Goal: Find specific page/section: Find specific page/section

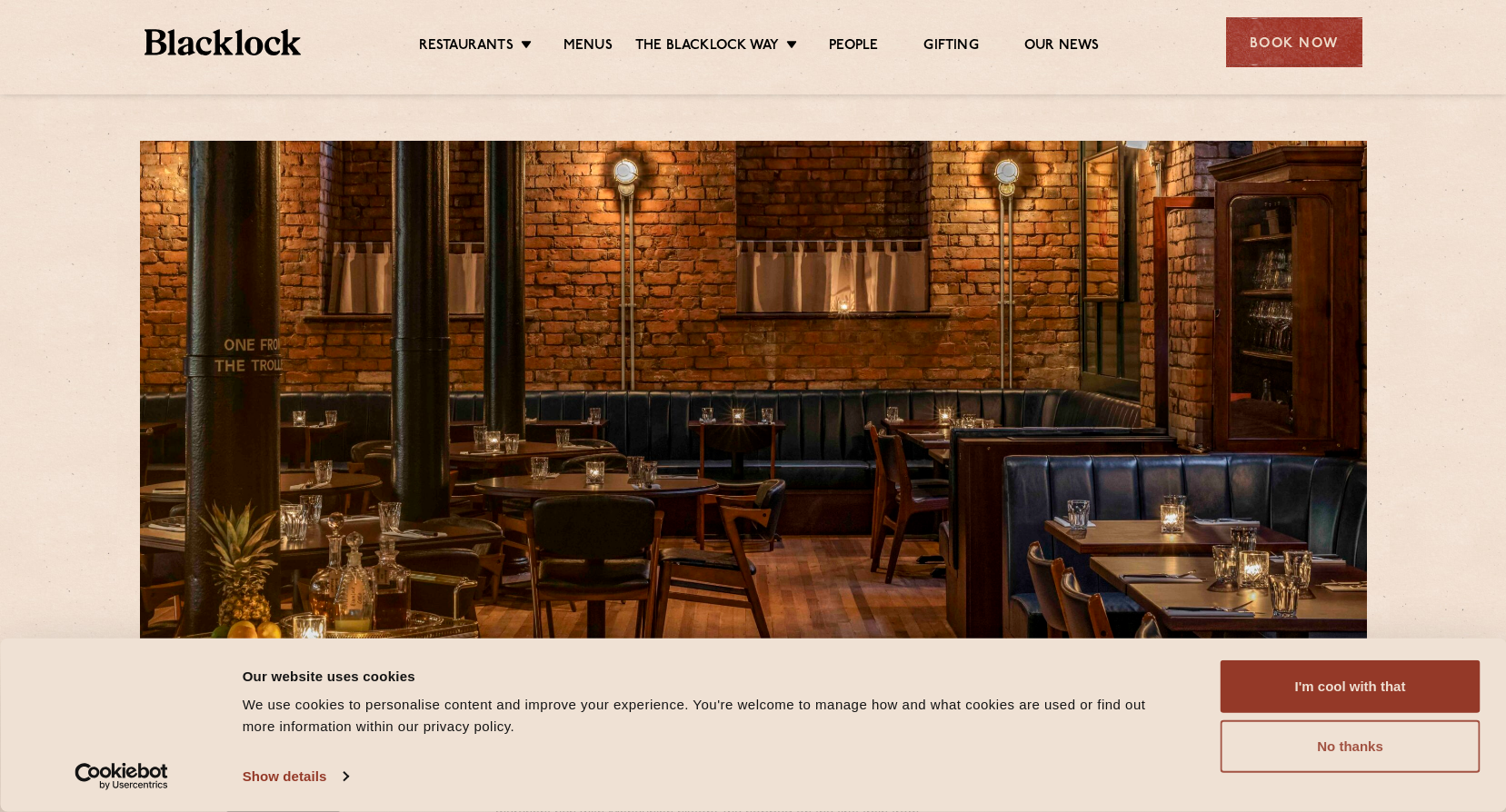
click at [1343, 748] on button "No thanks" at bounding box center [1351, 747] width 260 height 53
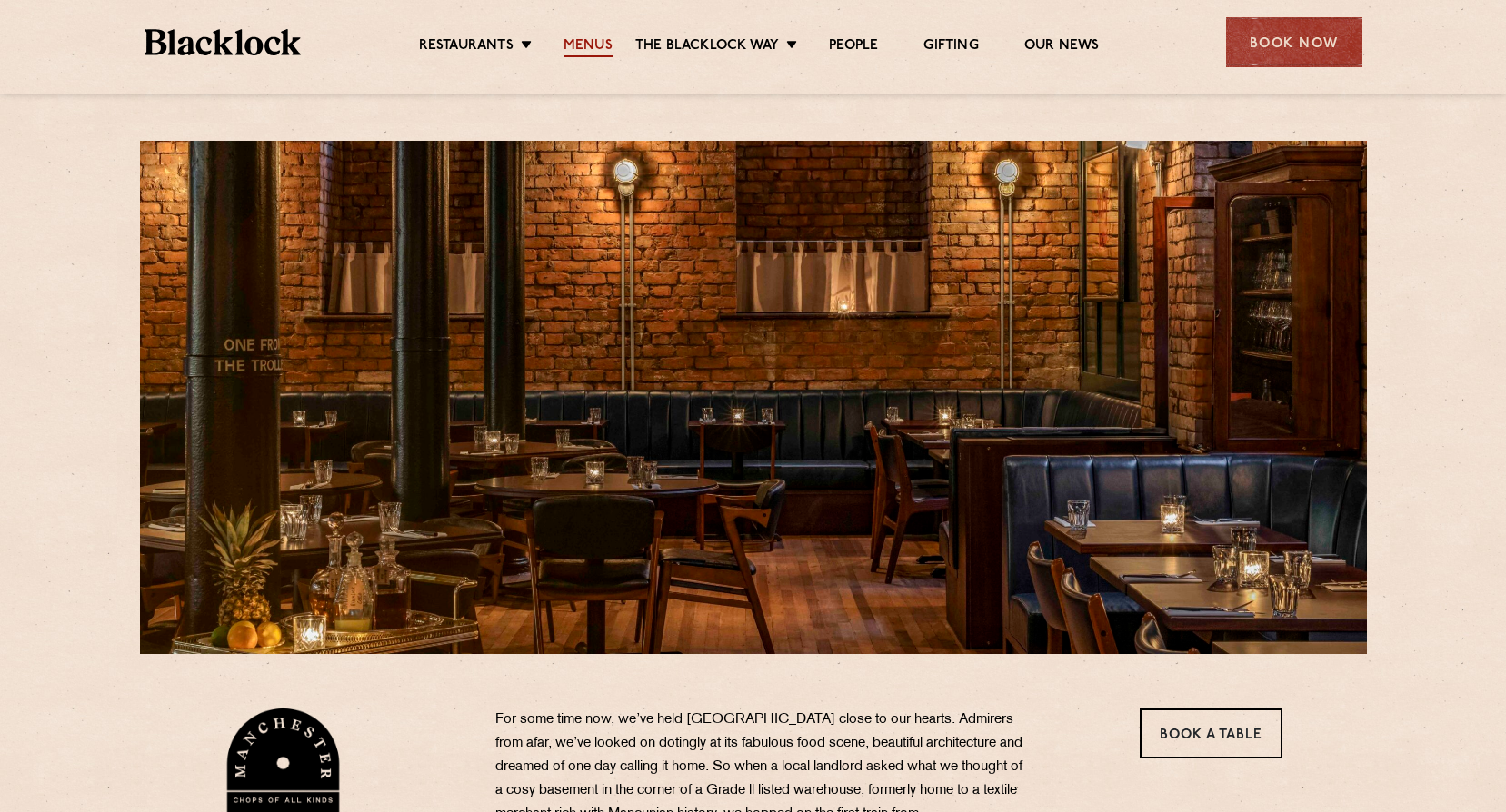
click at [584, 37] on link "Menus" at bounding box center [588, 46] width 49 height 20
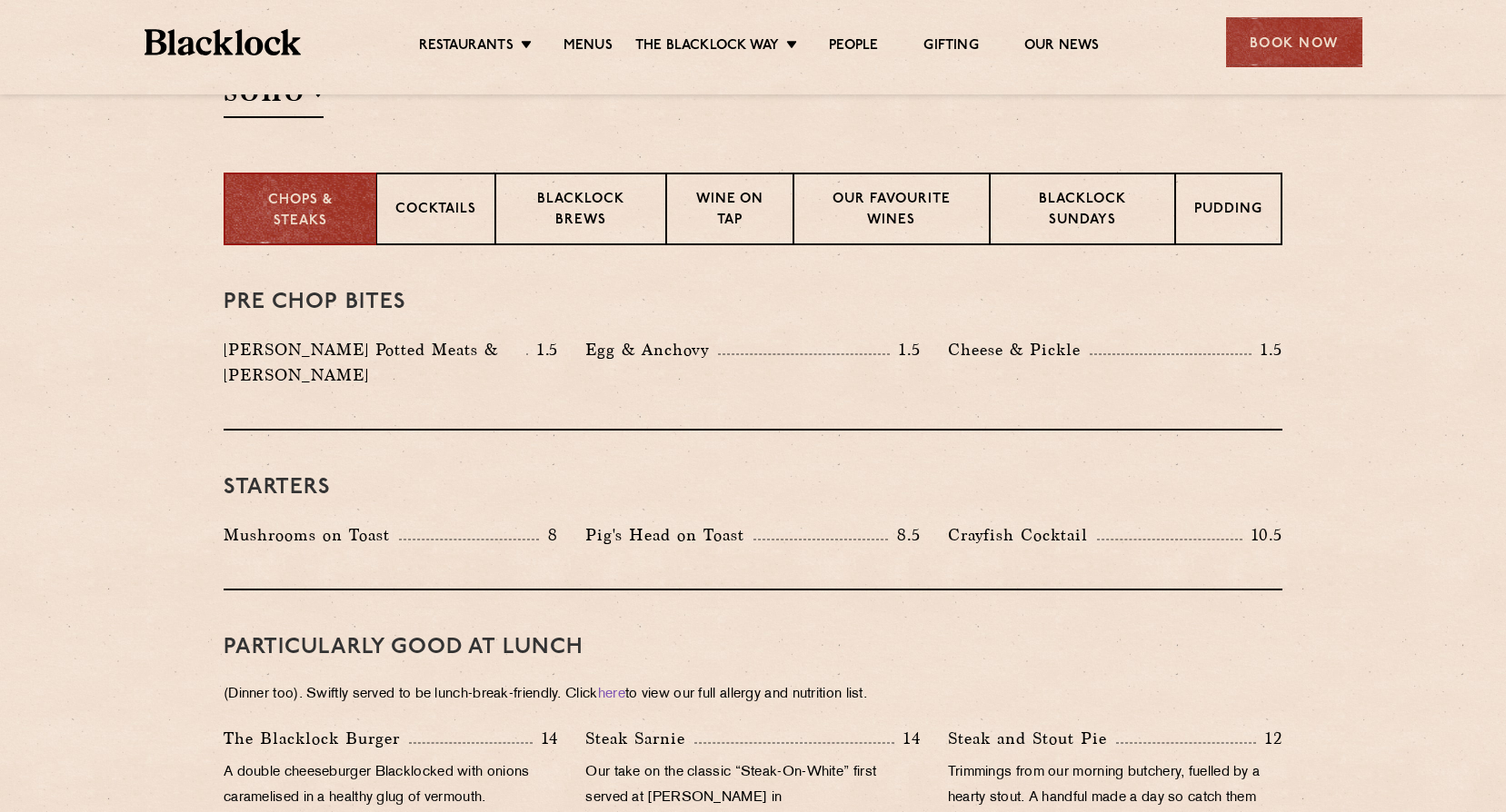
scroll to position [636, 0]
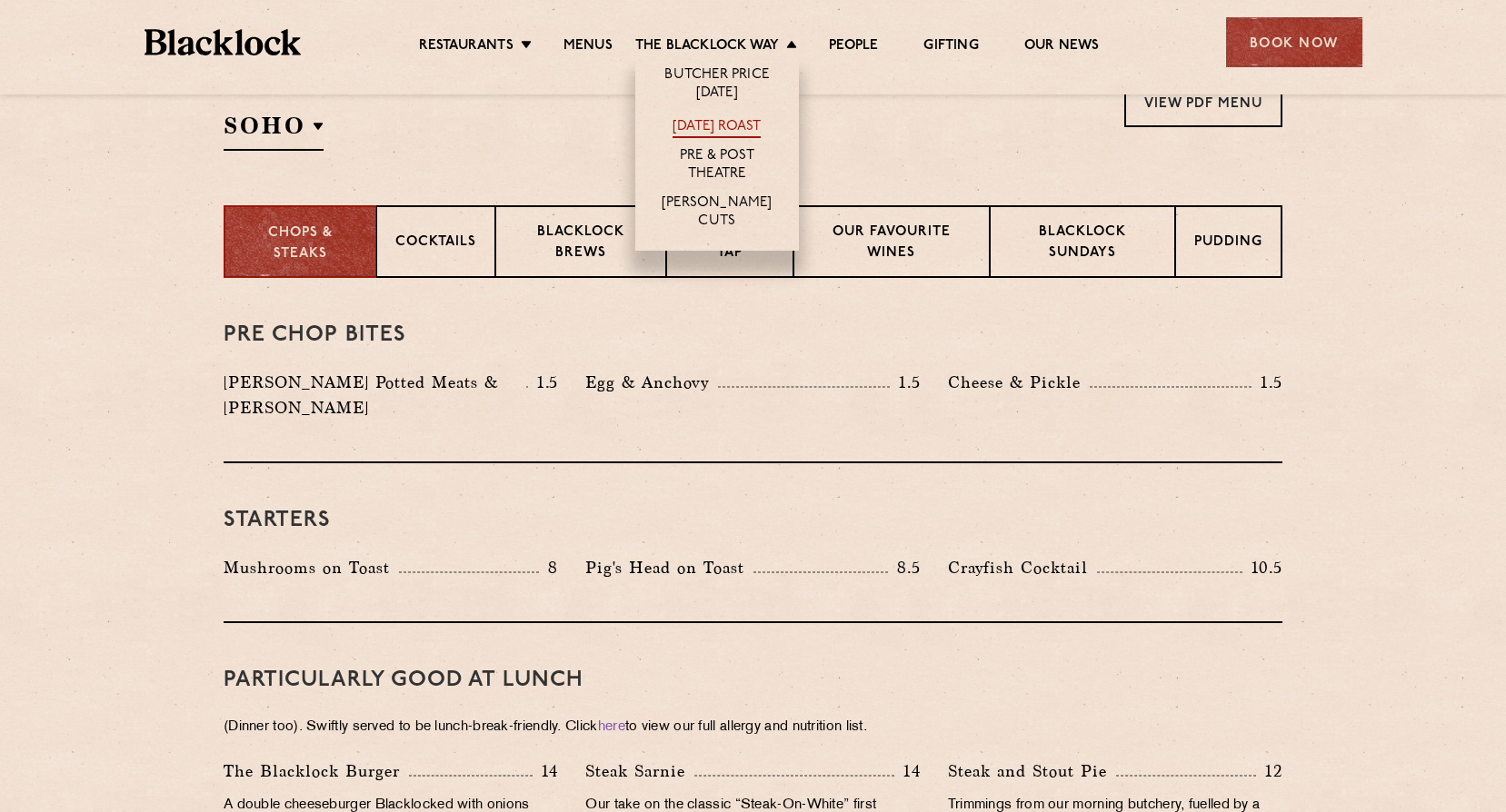
click at [715, 128] on link "[DATE] Roast" at bounding box center [717, 128] width 88 height 20
